Goal: Task Accomplishment & Management: Use online tool/utility

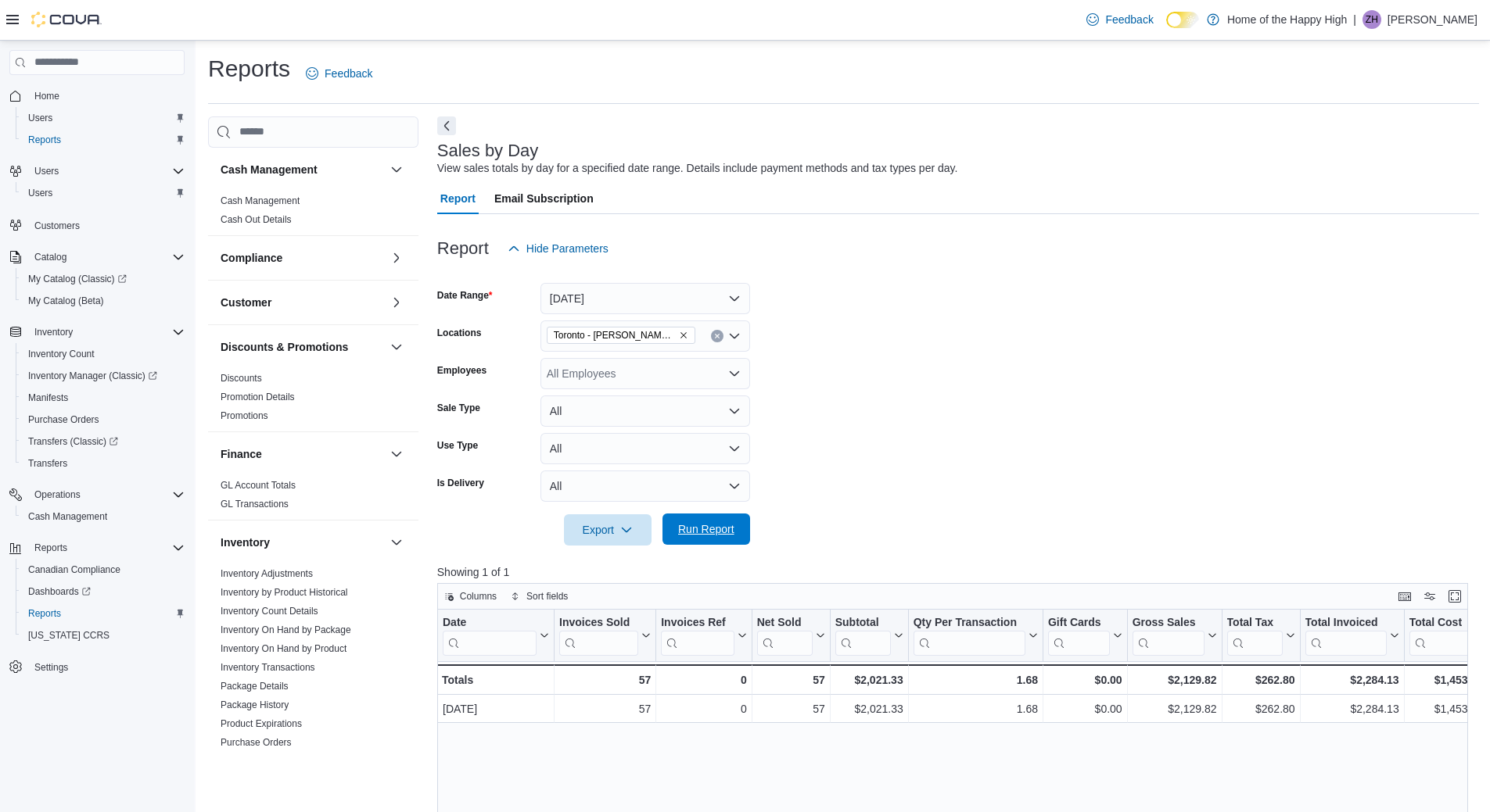
click at [725, 517] on span "Run Report" at bounding box center [706, 528] width 69 height 31
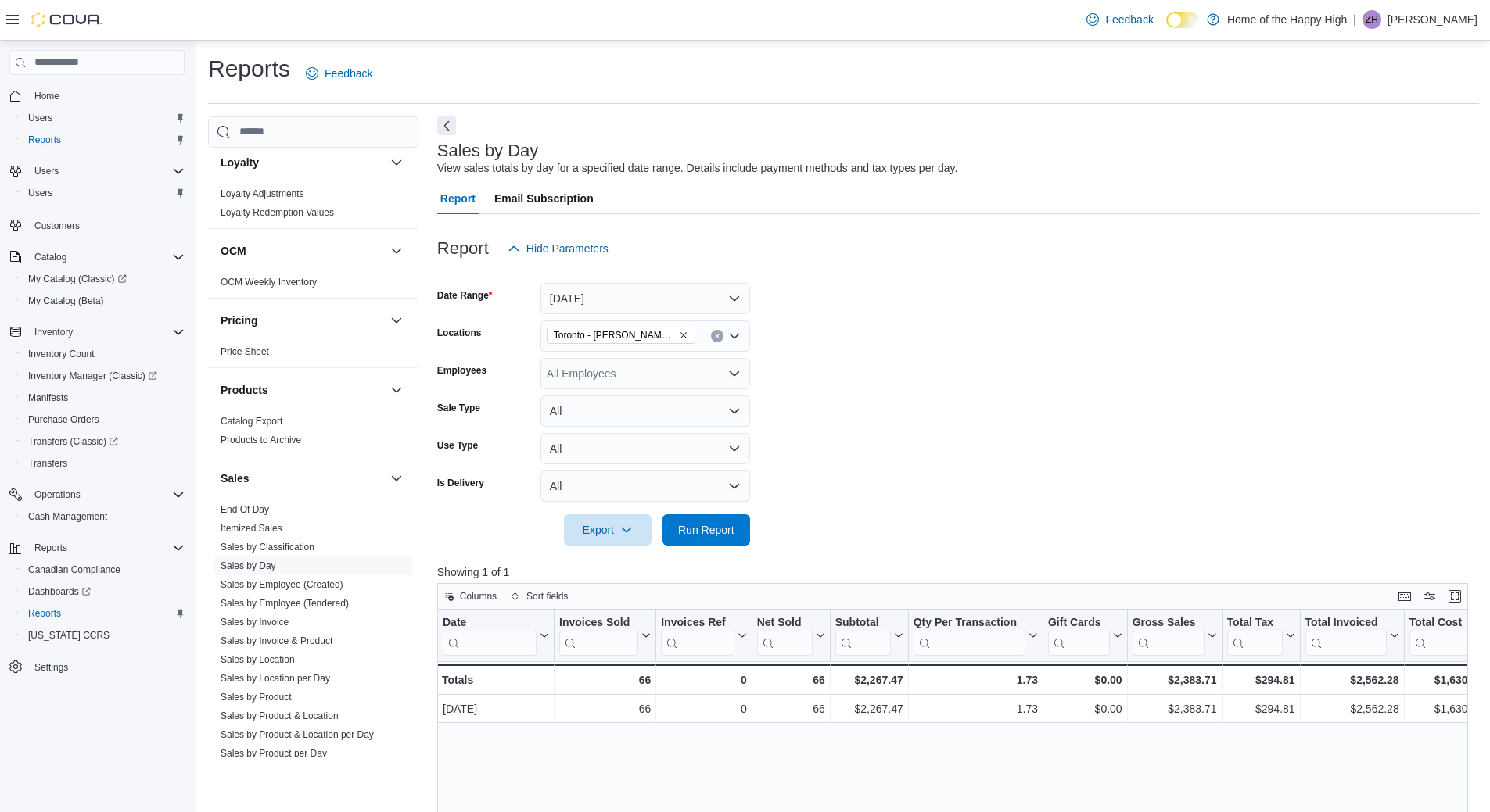
scroll to position [773, 0]
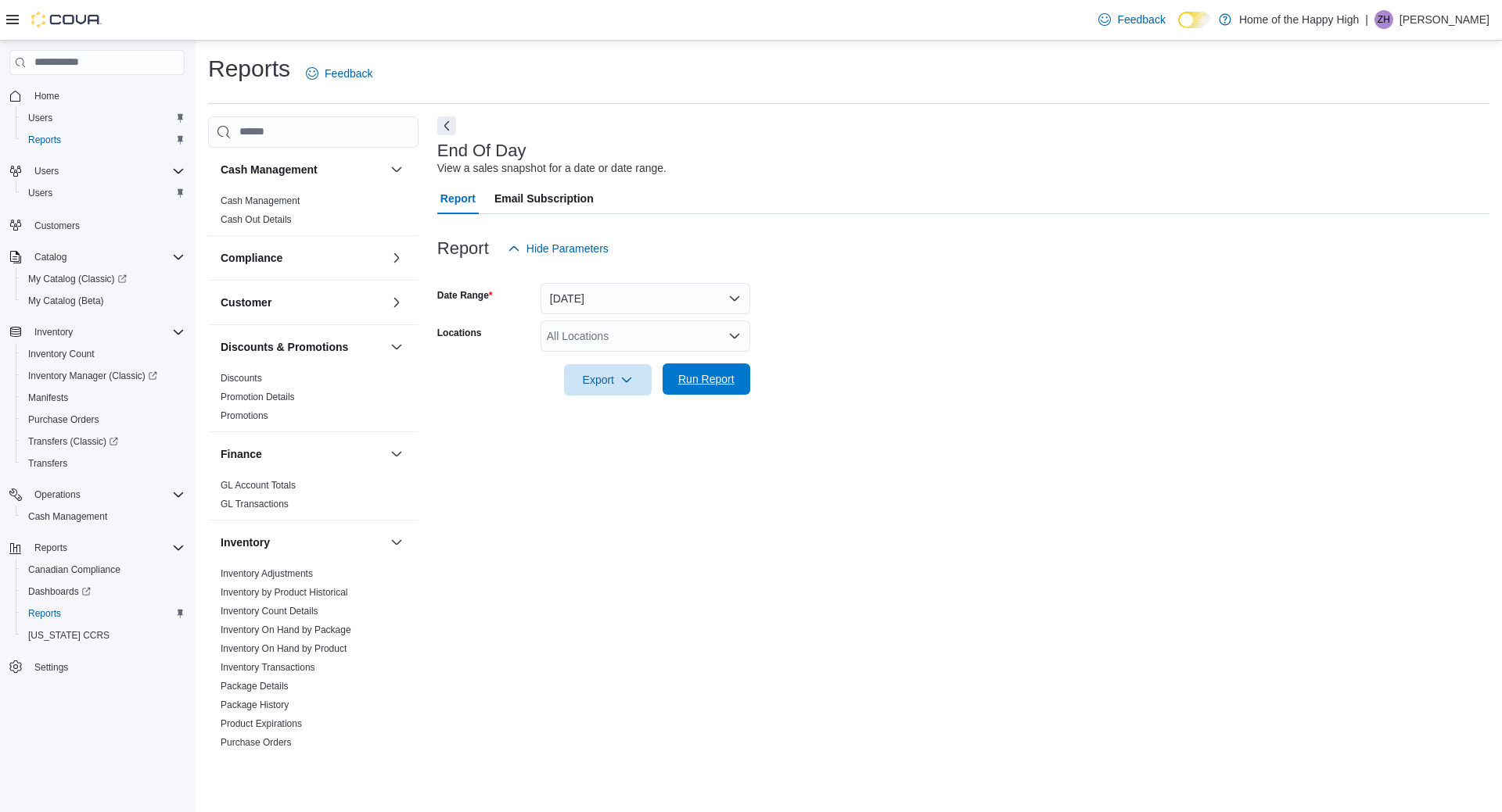
click at [683, 374] on span "Run Report" at bounding box center [706, 379] width 57 height 16
click at [665, 342] on div "All Locations" at bounding box center [644, 336] width 210 height 31
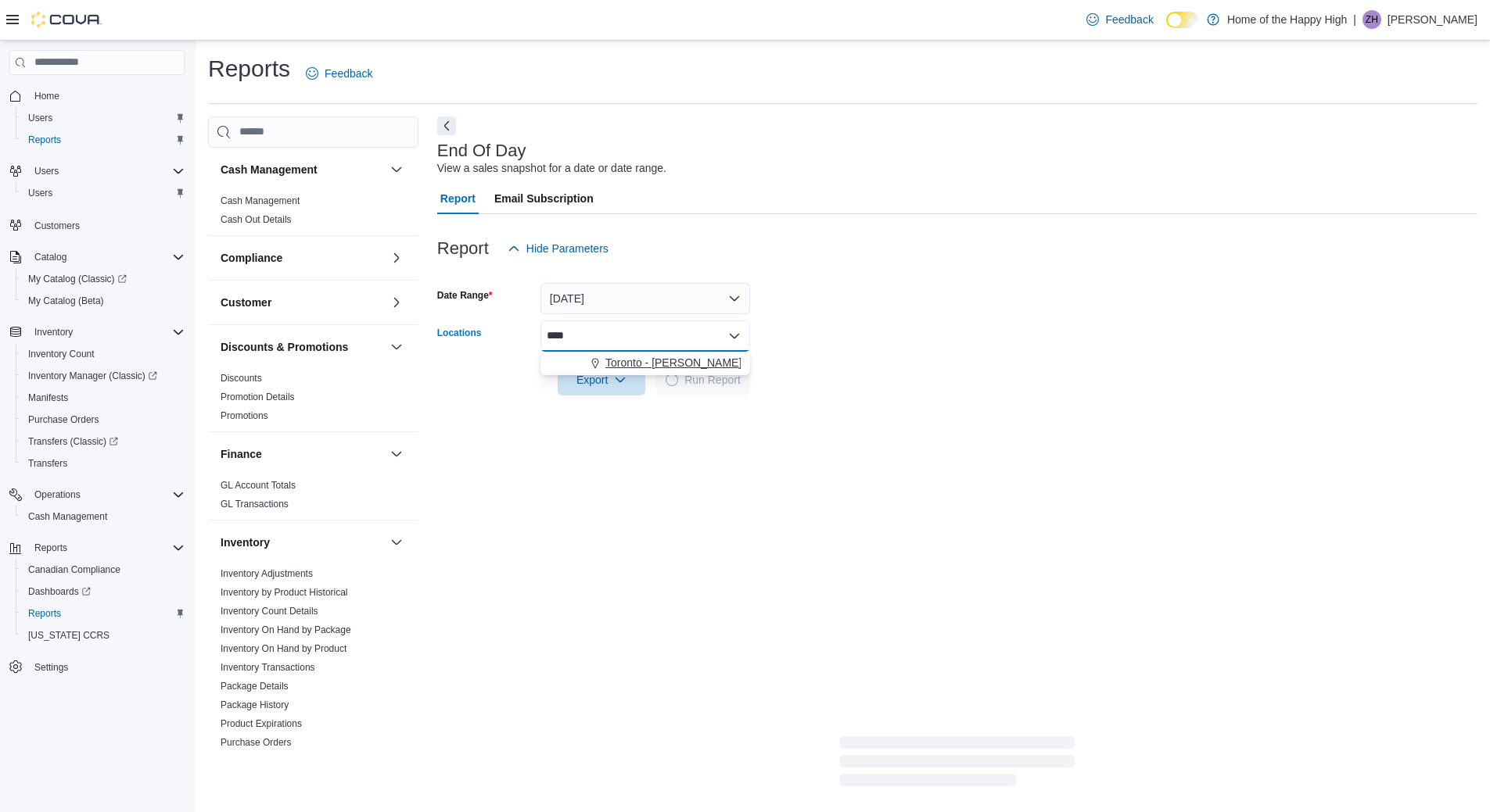
type input "****"
click at [646, 357] on span "Toronto - [PERSON_NAME] Ave - Friendly Stranger" at bounding box center [731, 363] width 251 height 16
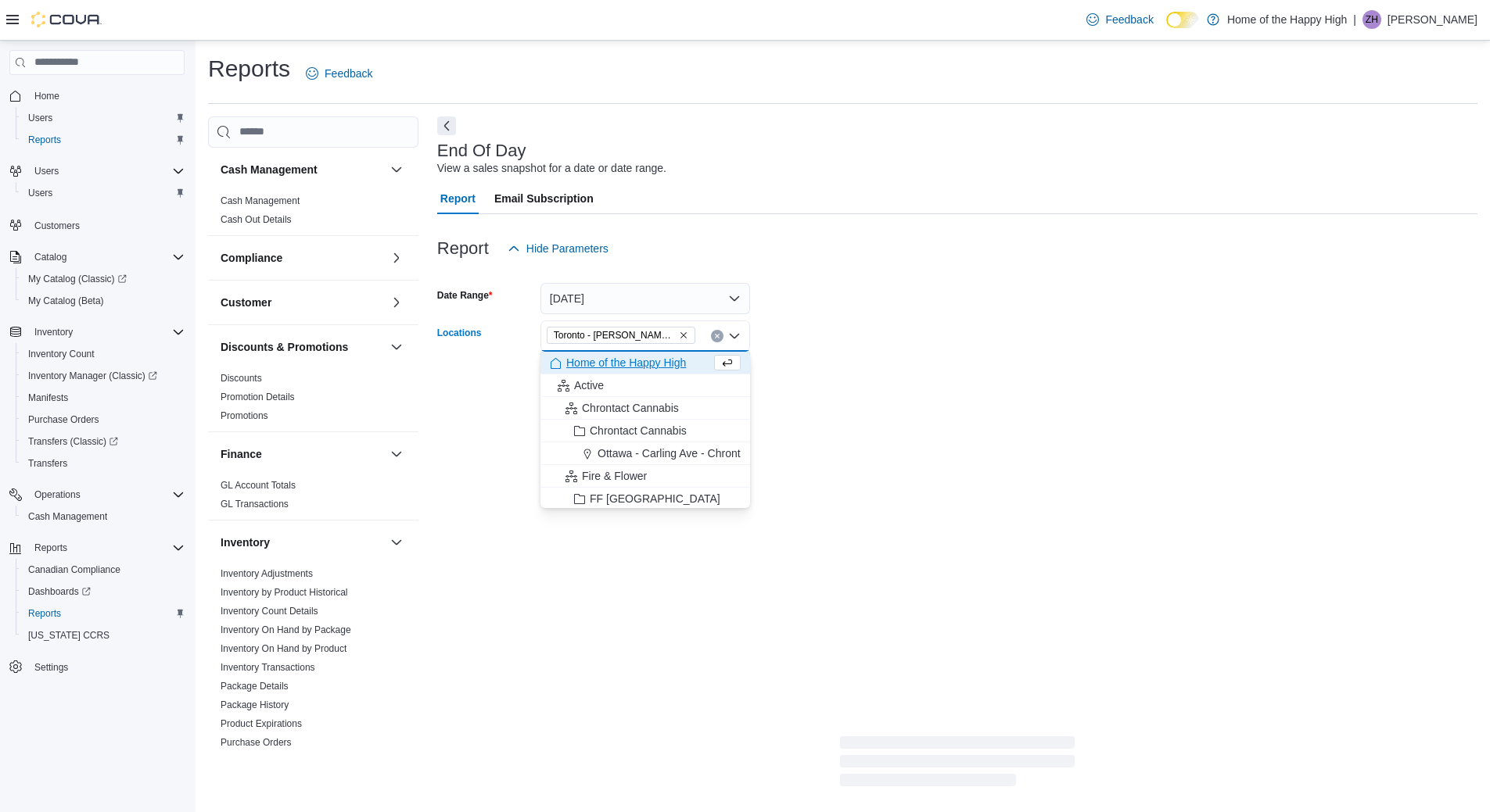
click at [788, 356] on div at bounding box center [957, 358] width 1040 height 12
